Goal: Task Accomplishment & Management: Manage account settings

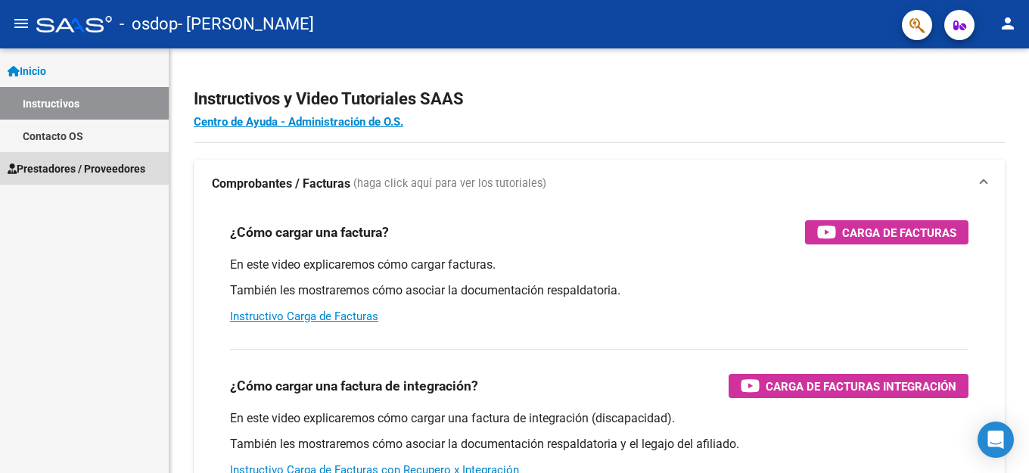
click at [104, 174] on span "Prestadores / Proveedores" at bounding box center [77, 168] width 138 height 17
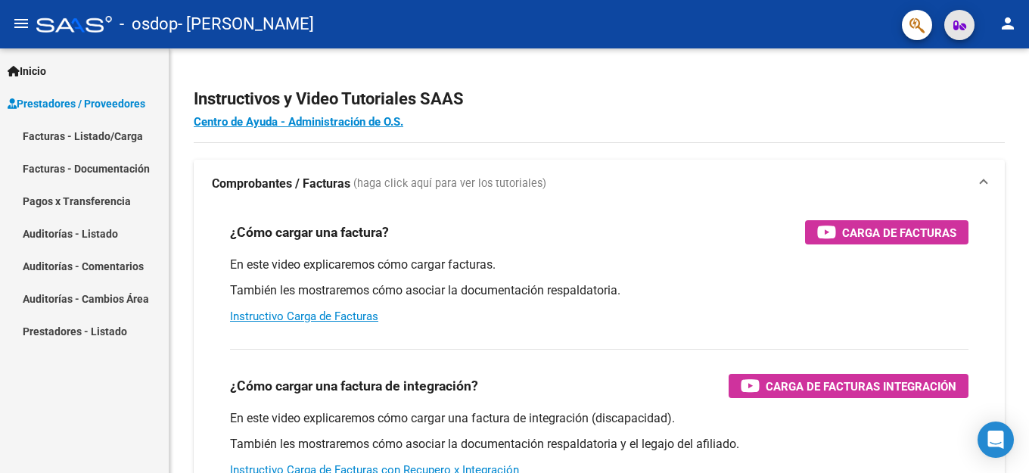
click at [956, 27] on icon "button" at bounding box center [959, 25] width 13 height 11
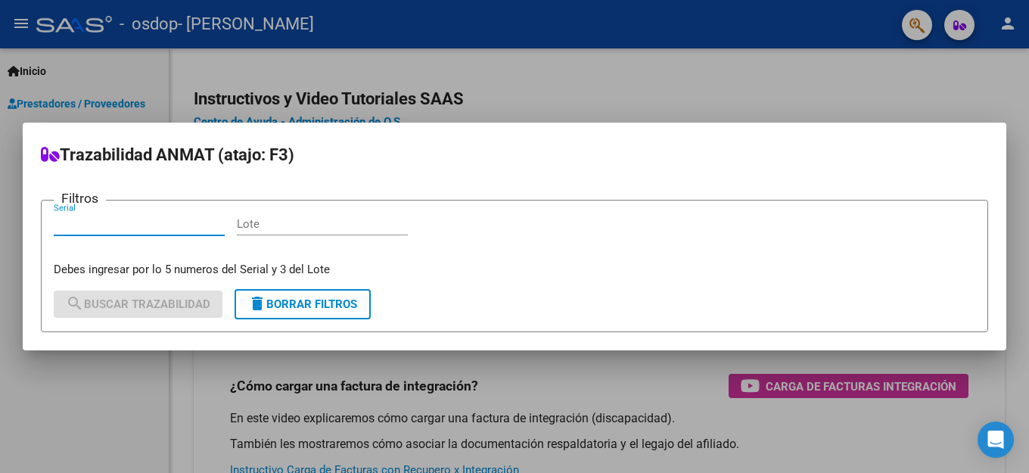
click at [956, 27] on div at bounding box center [514, 236] width 1029 height 473
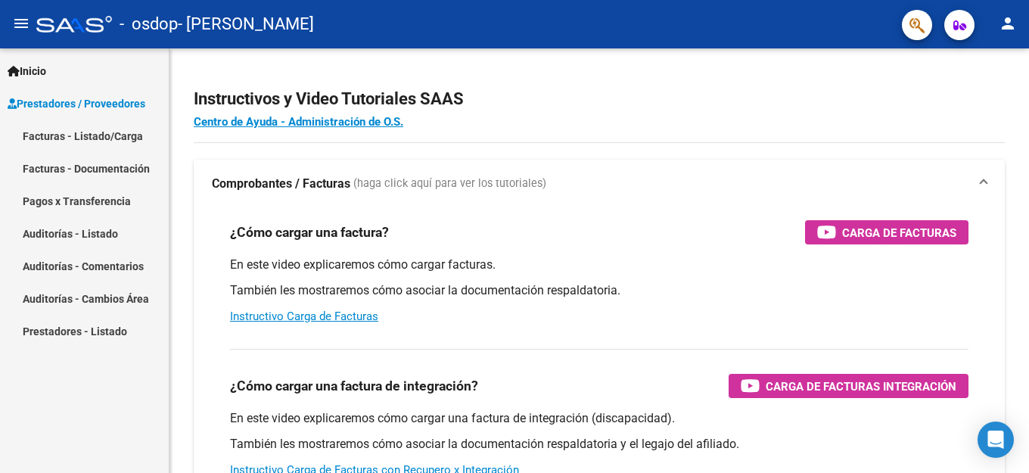
click at [878, 24] on div "- osdop - [PERSON_NAME]" at bounding box center [463, 24] width 854 height 33
click at [129, 135] on link "Facturas - Listado/Carga" at bounding box center [84, 136] width 169 height 33
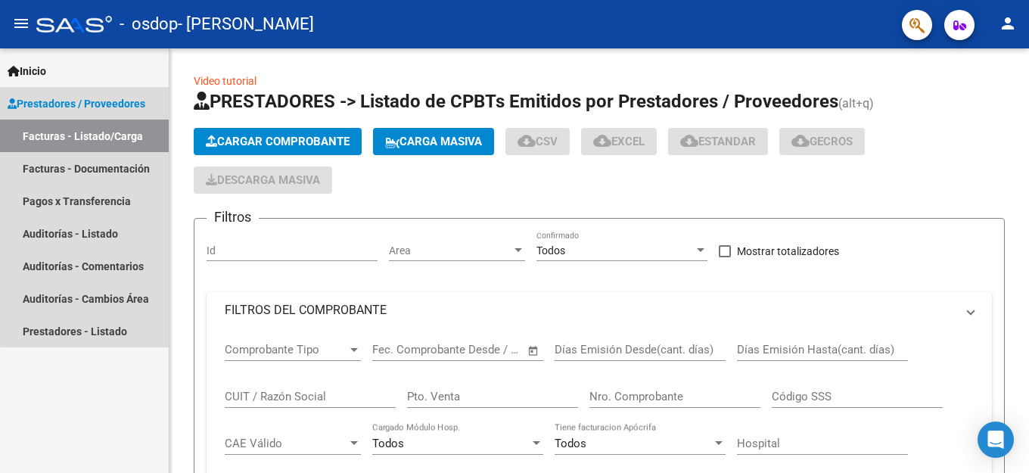
click at [126, 135] on link "Facturas - Listado/Carga" at bounding box center [84, 136] width 169 height 33
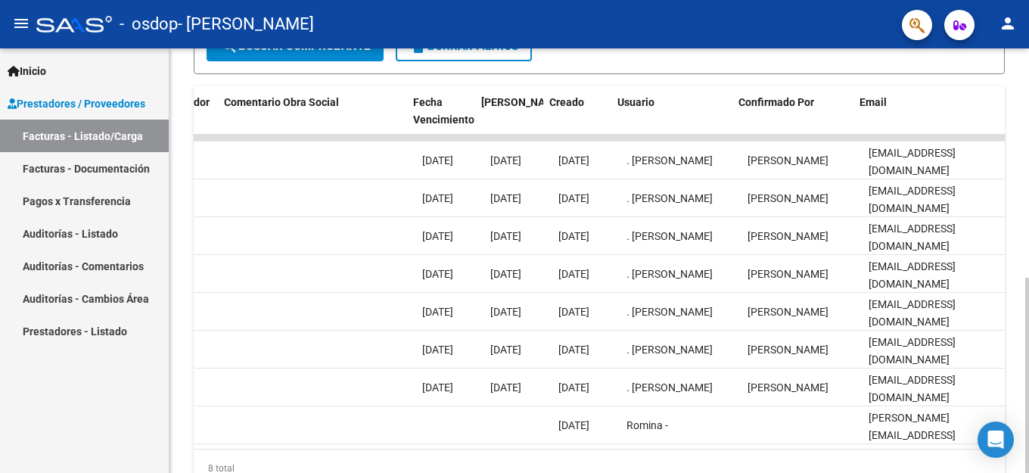
scroll to position [0, 2379]
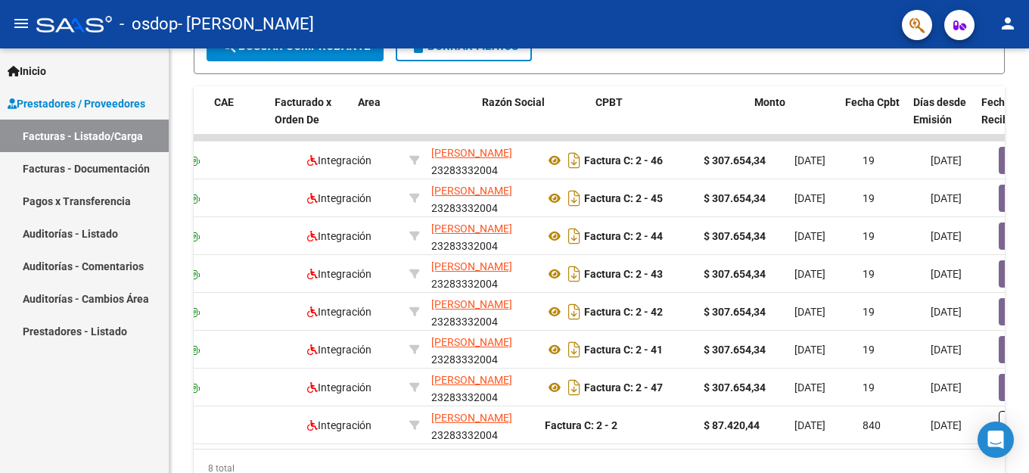
drag, startPoint x: 241, startPoint y: 438, endPoint x: 102, endPoint y: 427, distance: 139.7
click at [120, 427] on mat-sidenav-container "Inicio Instructivos Contacto OS Prestadores / Proveedores Facturas - Listado/Ca…" at bounding box center [514, 260] width 1029 height 424
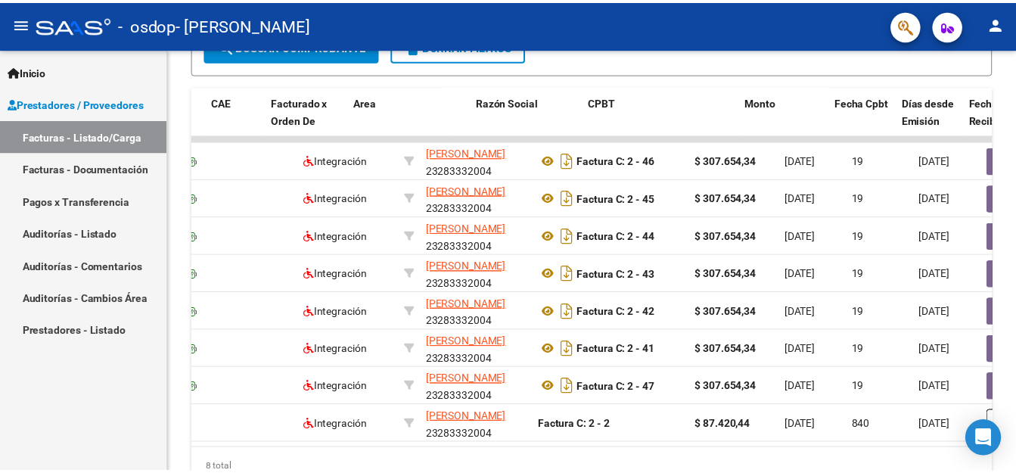
scroll to position [0, 136]
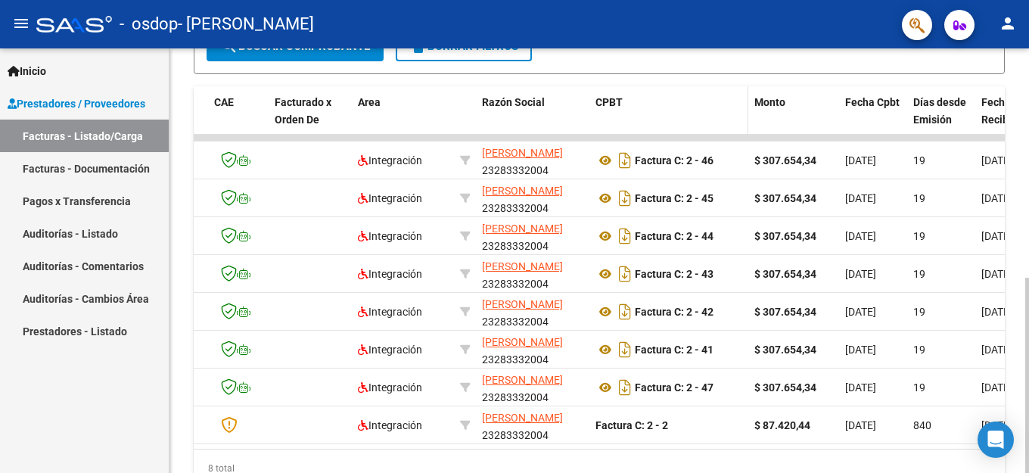
click at [709, 105] on div "CPBT" at bounding box center [668, 102] width 147 height 17
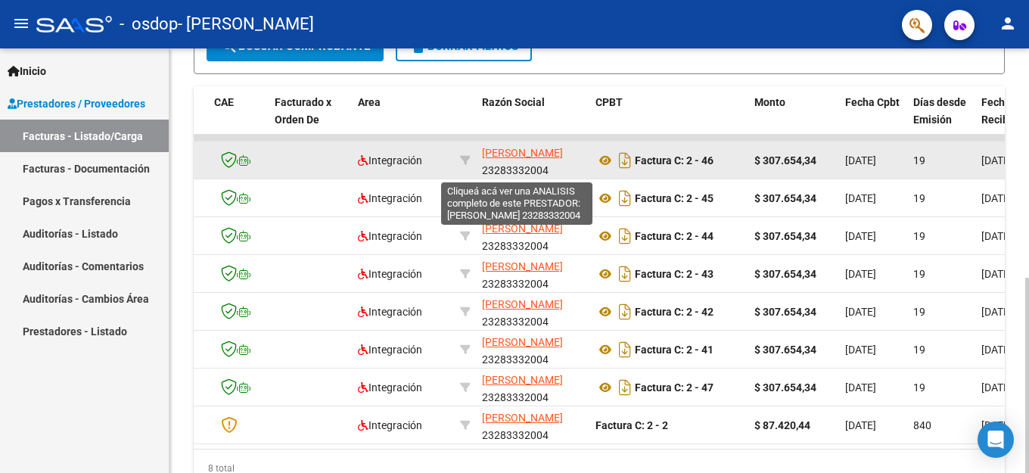
click at [496, 150] on span "[PERSON_NAME]" at bounding box center [522, 153] width 81 height 12
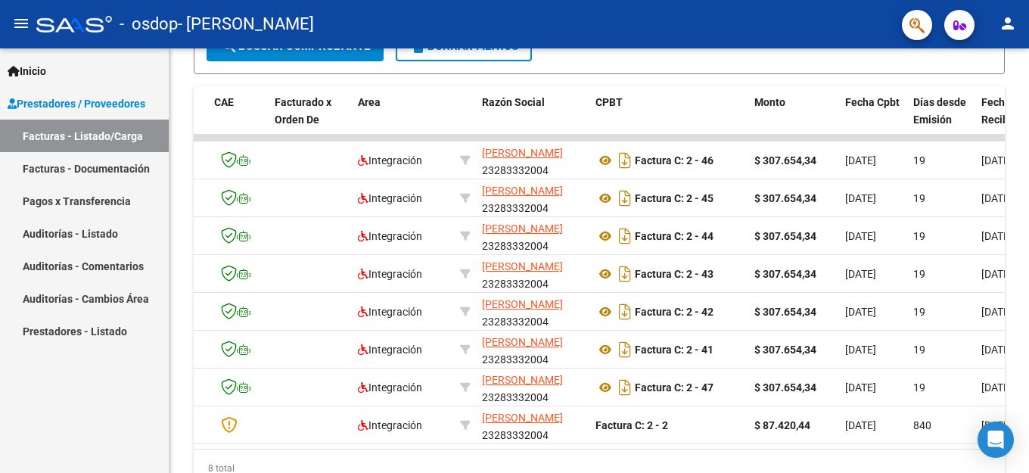
click at [1009, 21] on mat-icon "person" at bounding box center [1008, 23] width 18 height 18
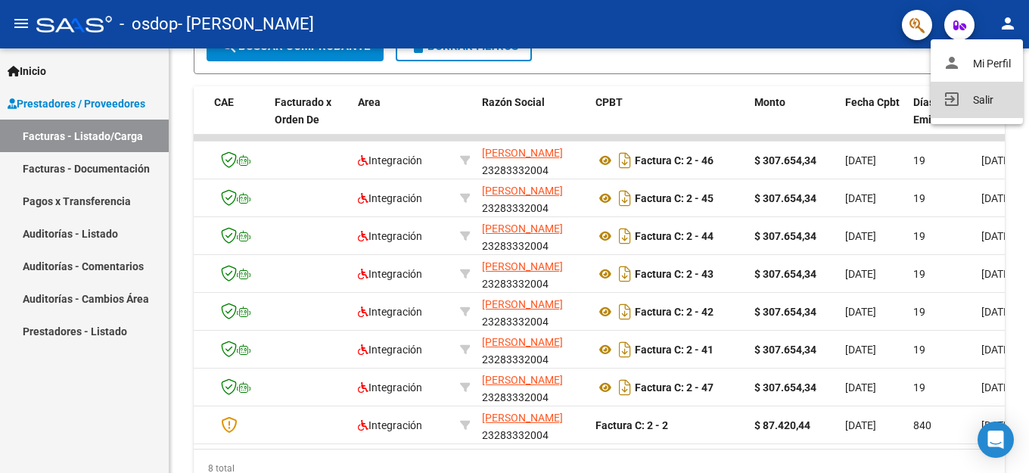
click at [992, 99] on button "exit_to_app Salir" at bounding box center [977, 100] width 92 height 36
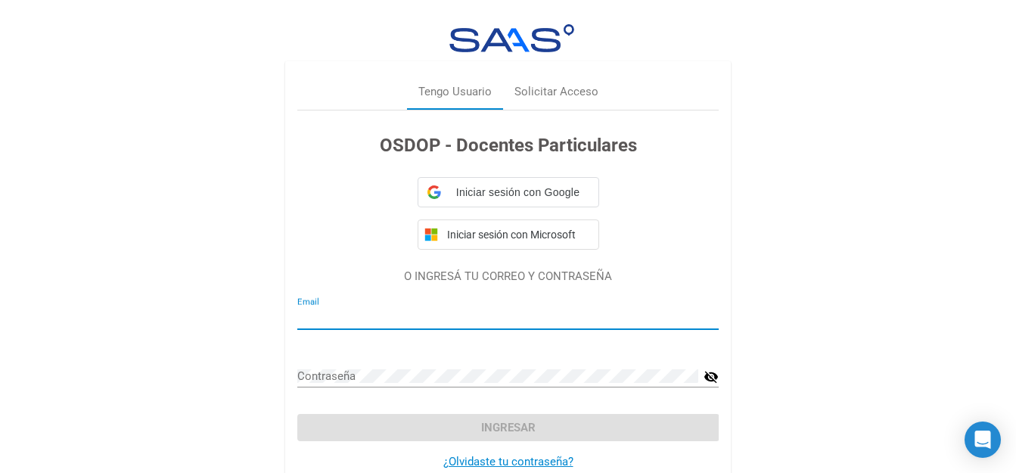
type input "[EMAIL_ADDRESS][DOMAIN_NAME]"
